Goal: Task Accomplishment & Management: Manage account settings

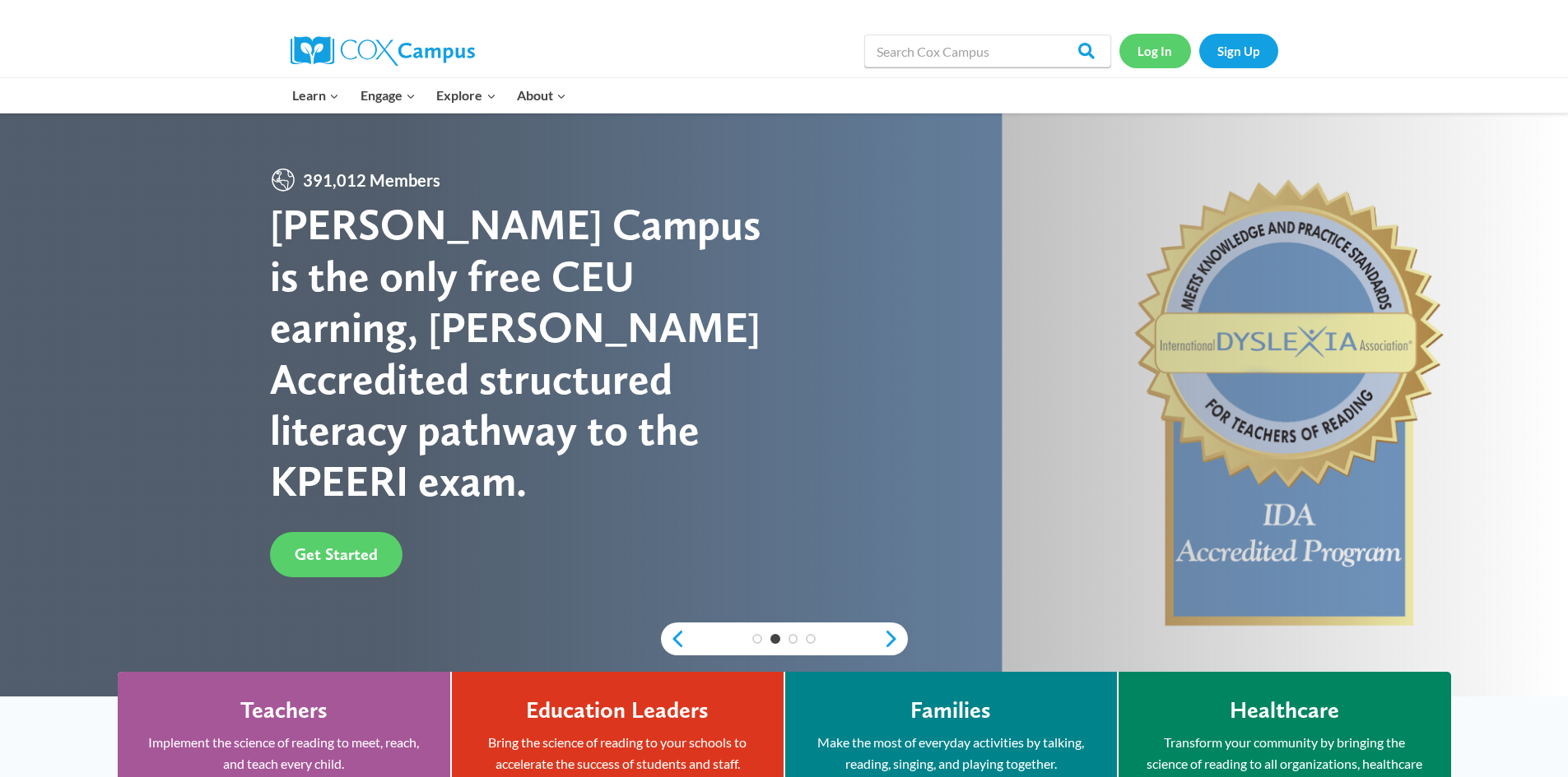
click at [1140, 48] on link "Log In" at bounding box center [1155, 51] width 71 height 34
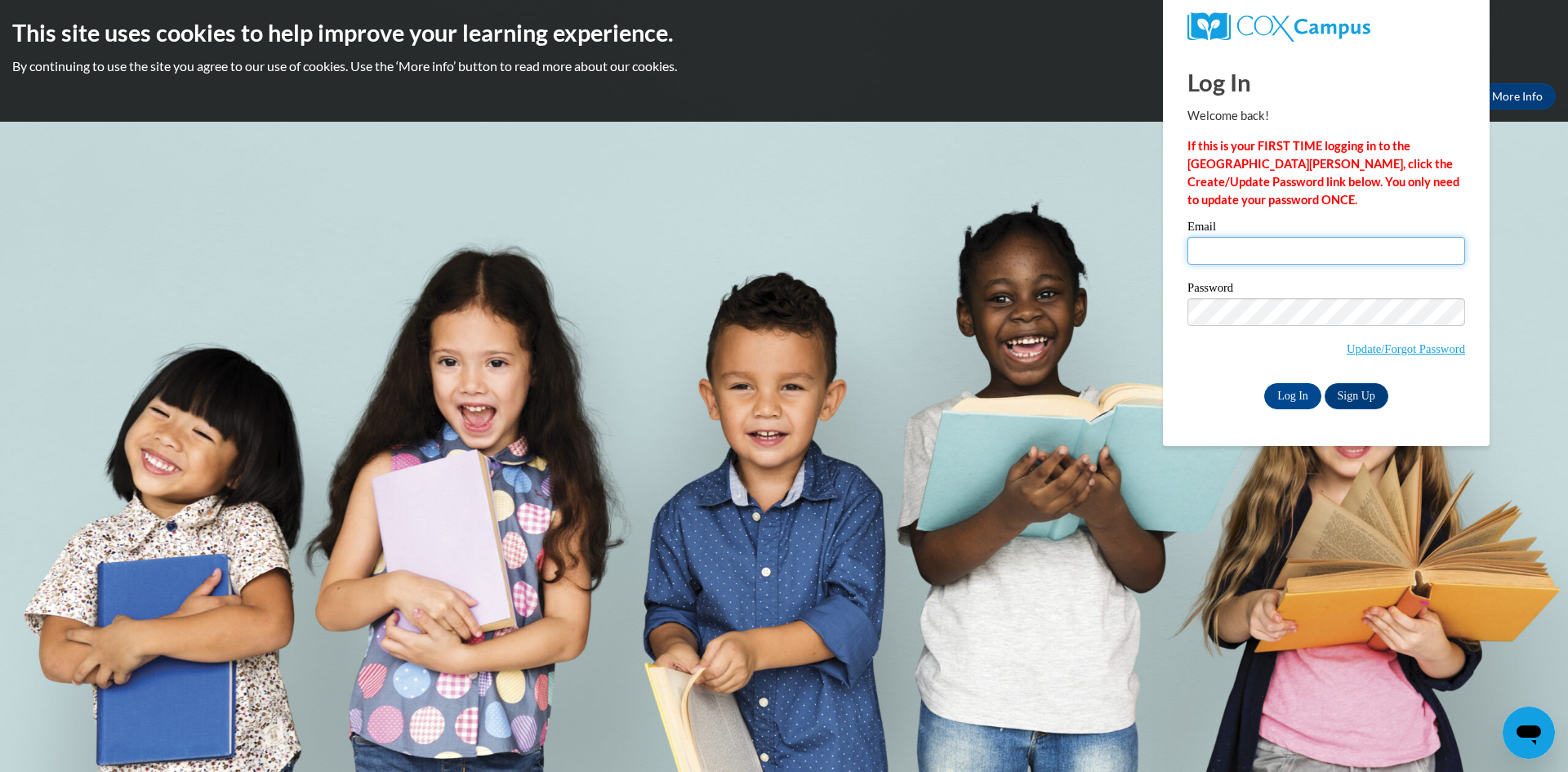
type input "brandygreen9347@gmail.com"
click at [1171, 317] on div "Log In Welcome back! If this is your FIRST TIME logging in to the NEW Cox Campu…" at bounding box center [1326, 247] width 352 height 397
click at [1300, 395] on input "Log In" at bounding box center [1292, 396] width 58 height 27
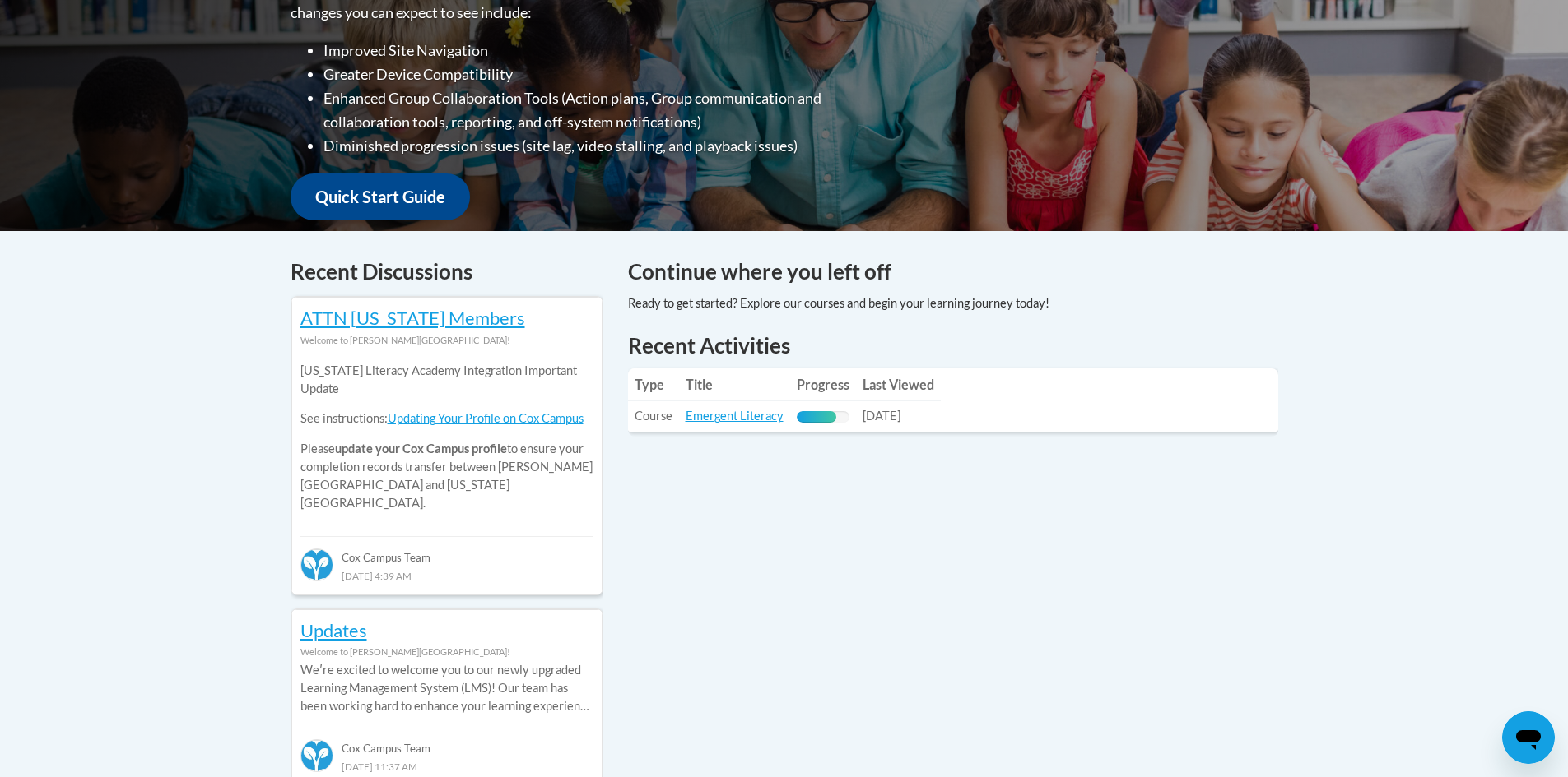
scroll to position [575, 0]
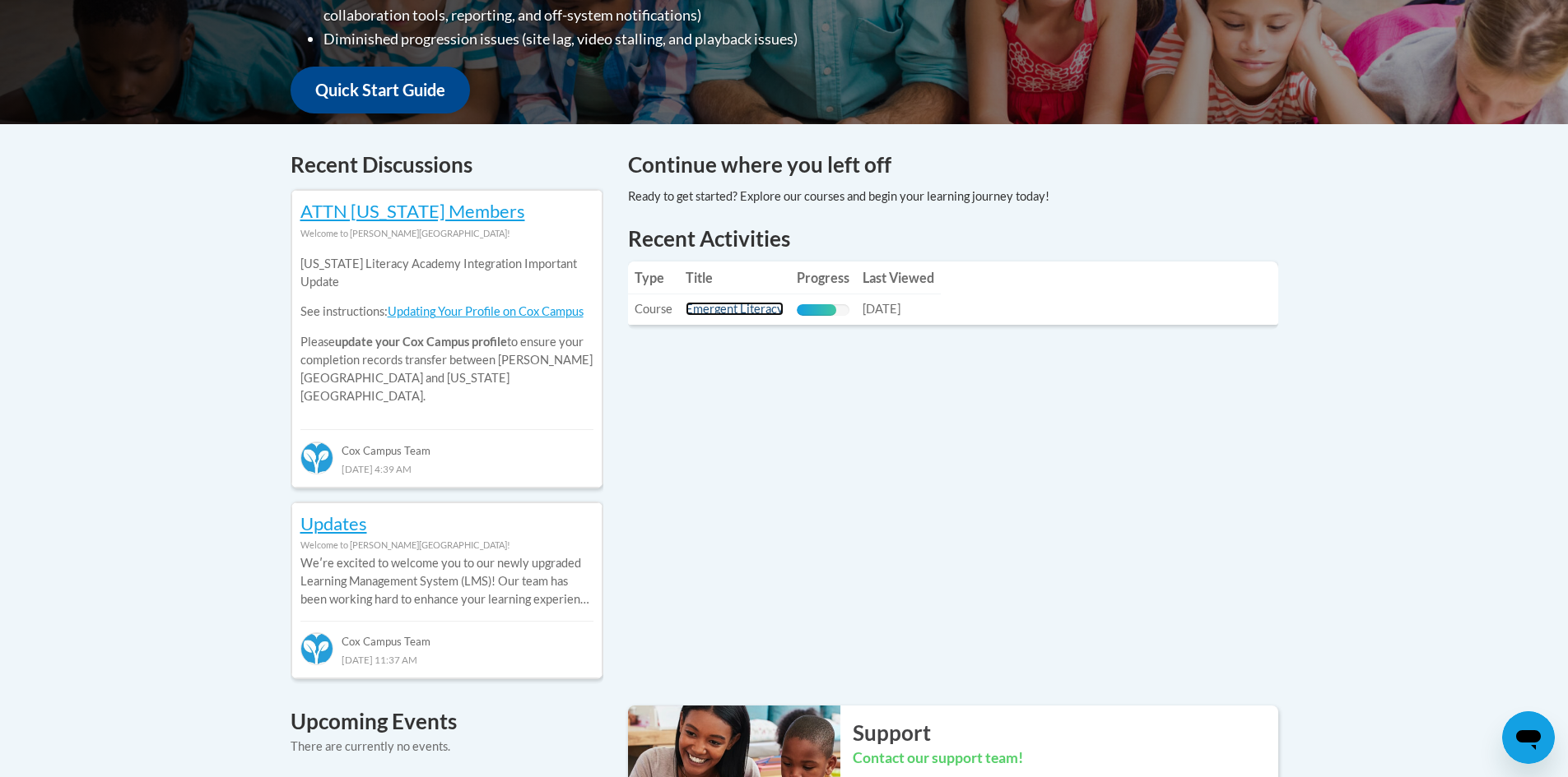
click at [725, 312] on link "Emergent Literacy" at bounding box center [734, 309] width 98 height 14
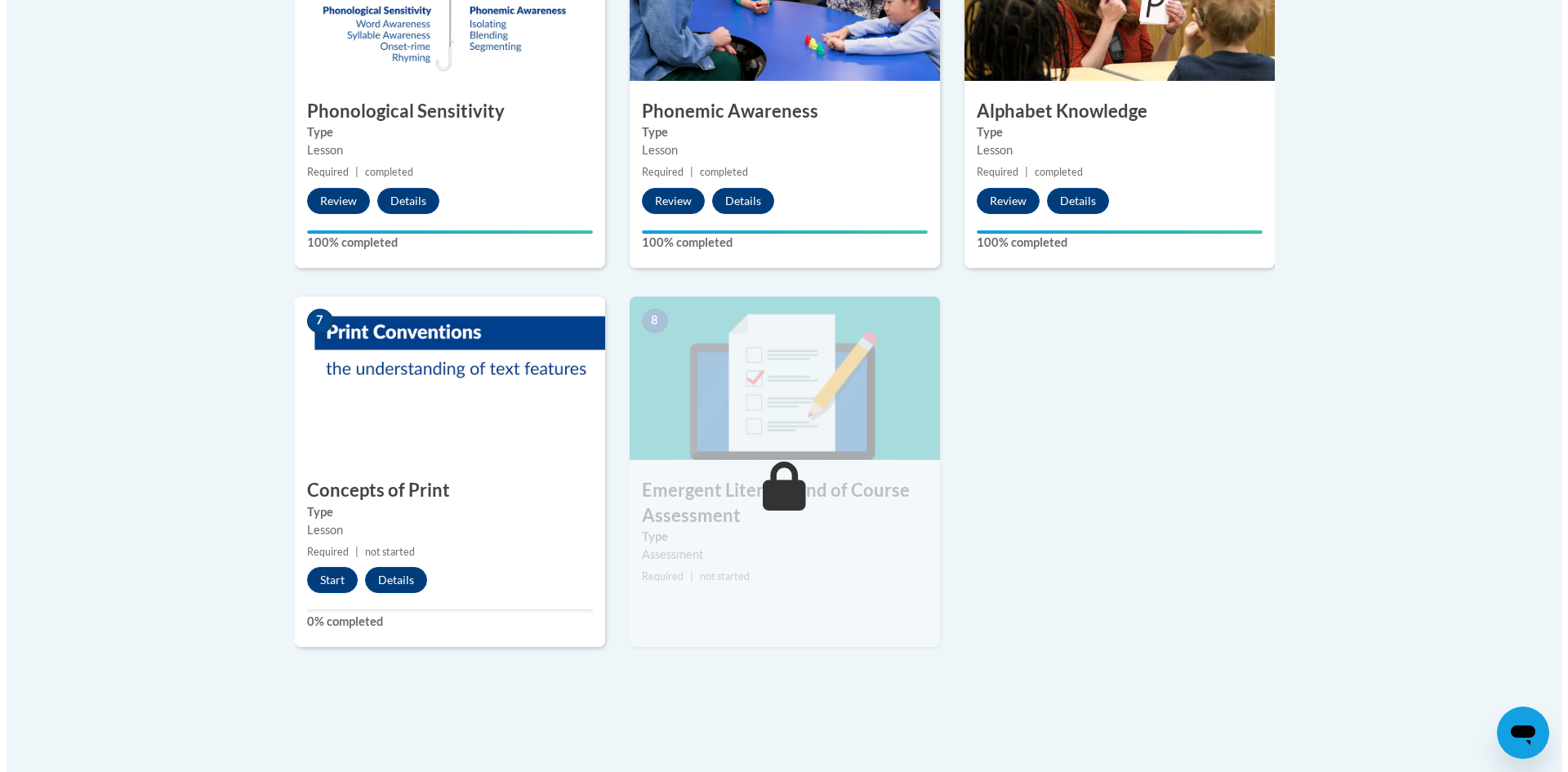
scroll to position [1063, 0]
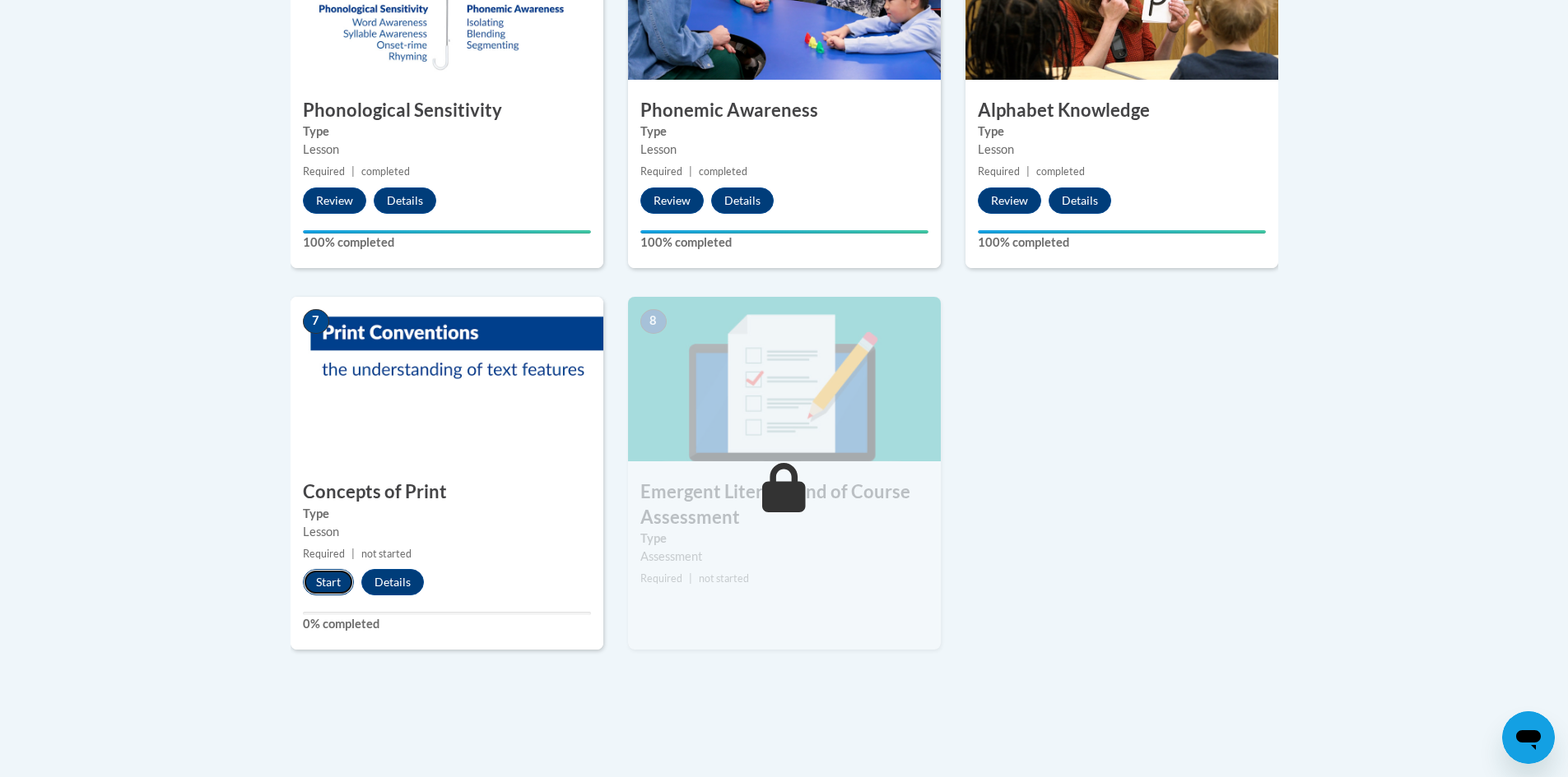
click at [317, 586] on button "Start" at bounding box center [328, 583] width 51 height 27
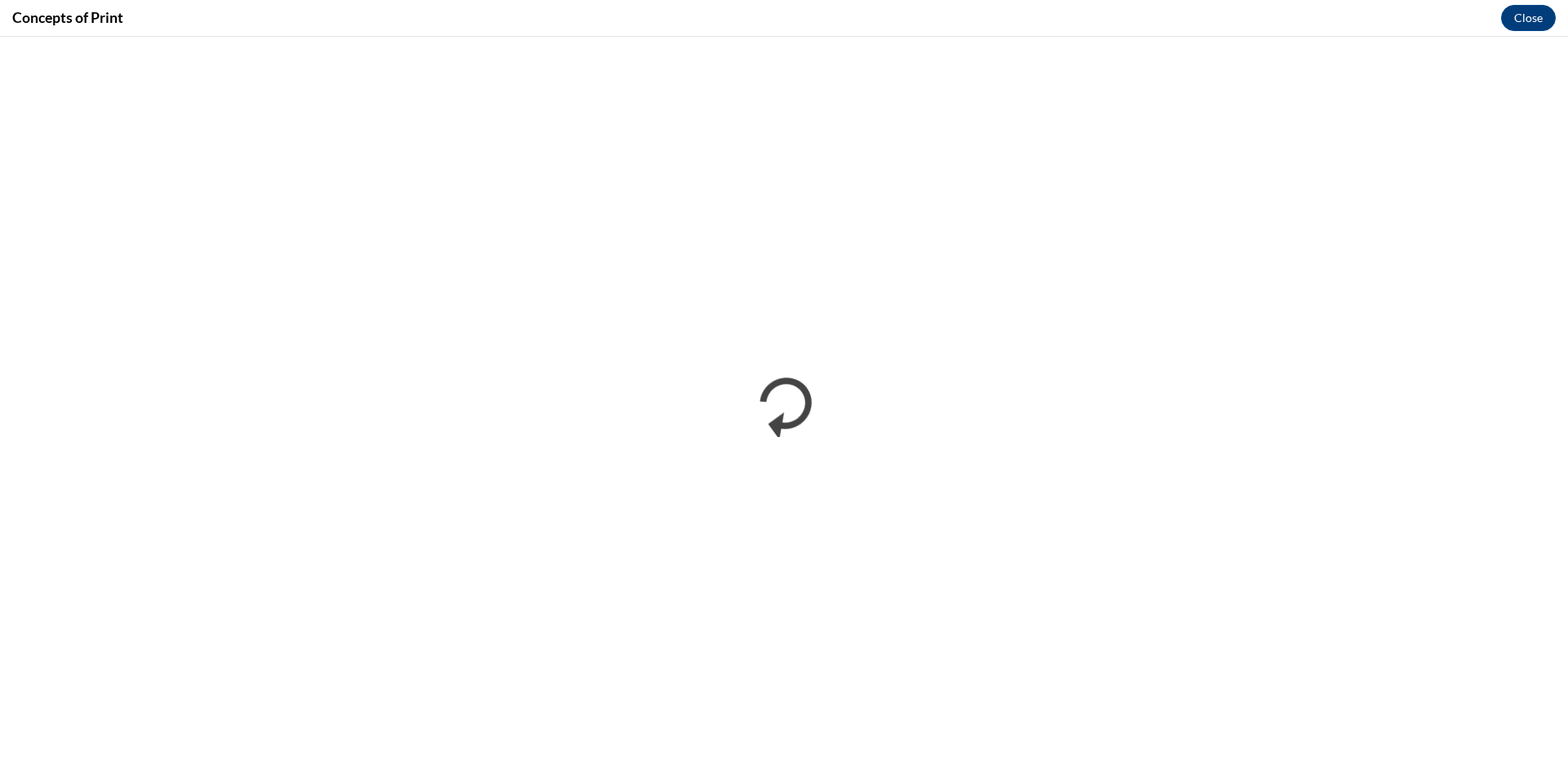
scroll to position [0, 0]
